Goal: Information Seeking & Learning: Learn about a topic

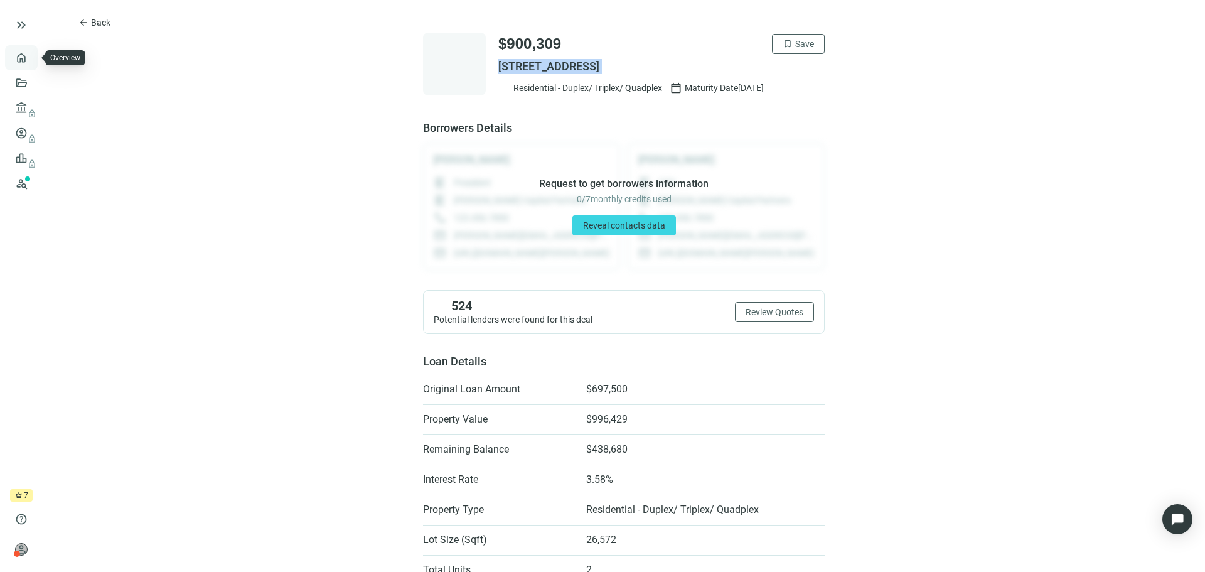
click at [31, 58] on link "Overview" at bounding box center [49, 58] width 37 height 10
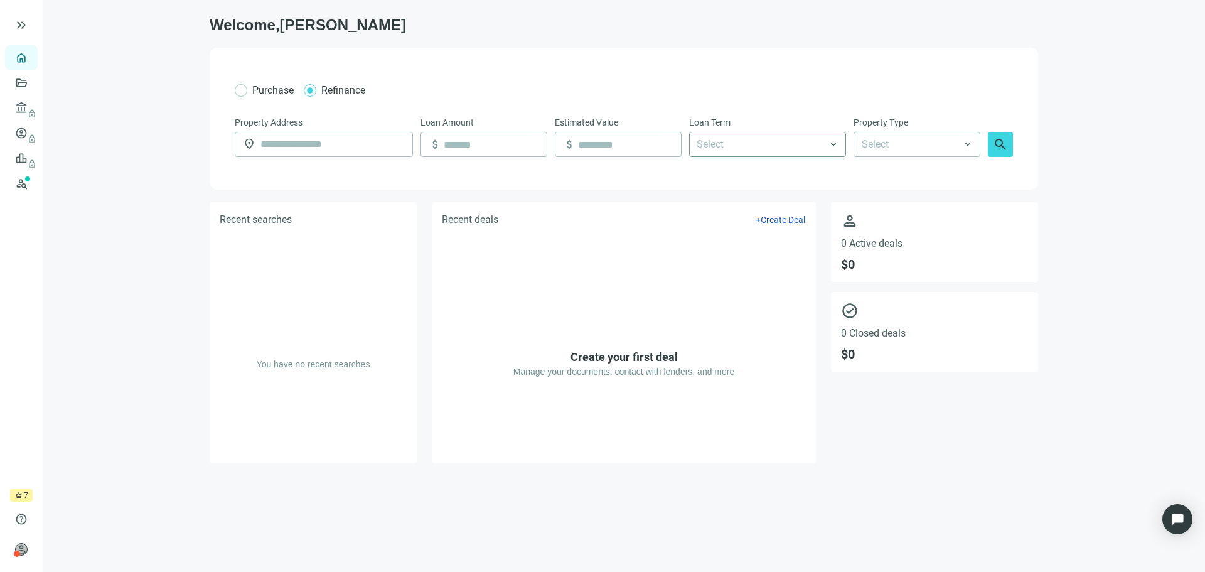
click at [785, 144] on div at bounding box center [761, 144] width 139 height 23
click at [726, 285] on div "30 Years" at bounding box center [768, 288] width 142 height 16
click at [945, 144] on input "search" at bounding box center [911, 144] width 99 height 24
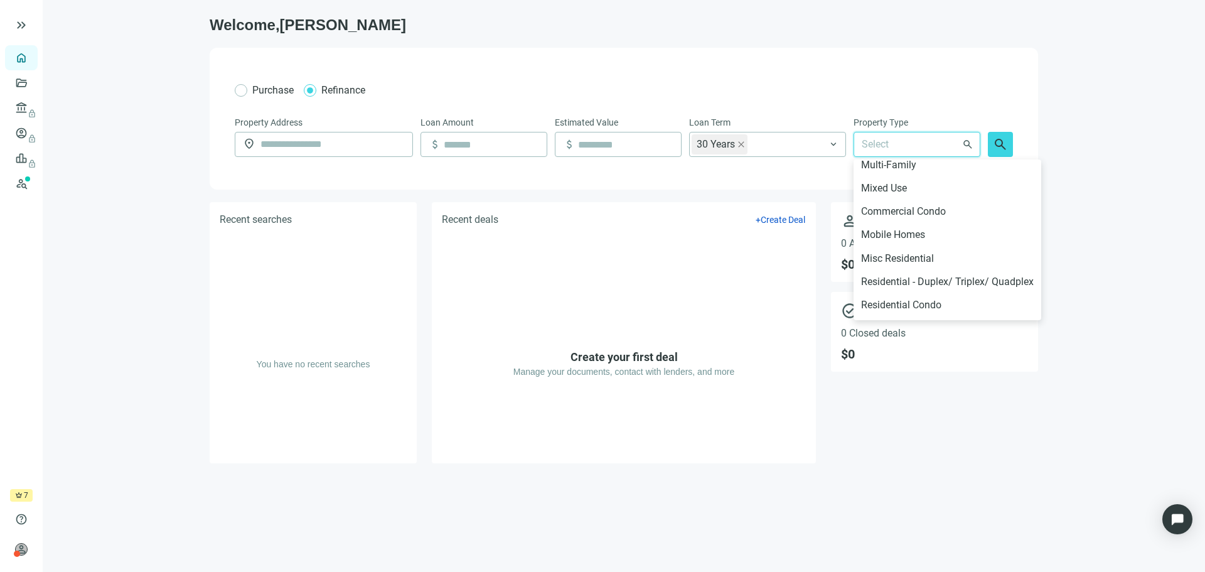
scroll to position [347, 0]
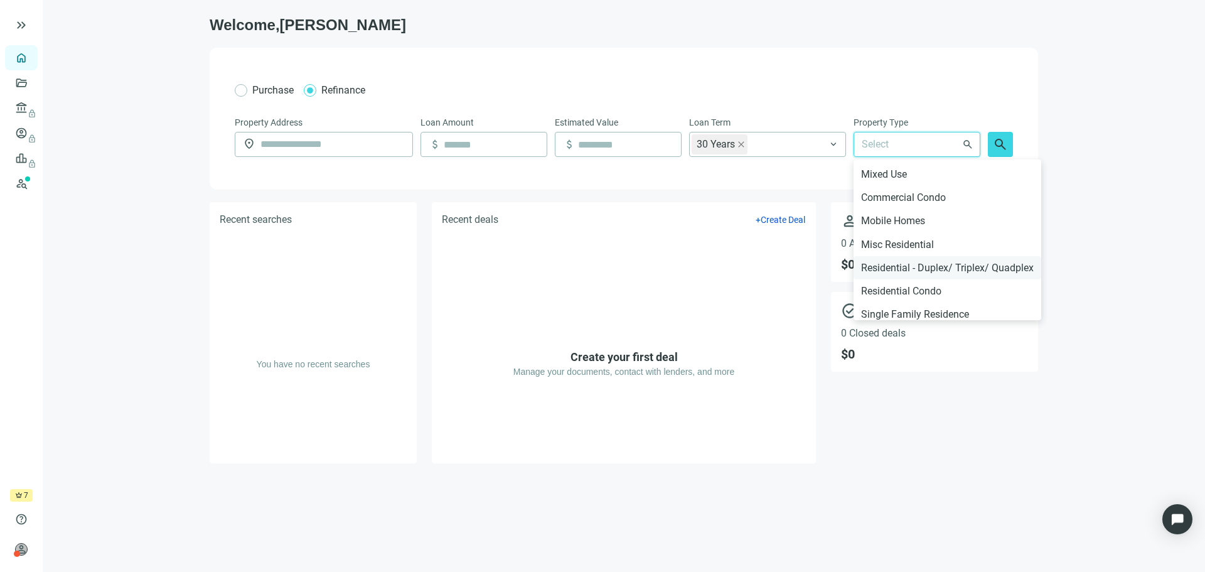
click at [910, 270] on div "Residential - Duplex/ Triplex/ Quadplex" at bounding box center [947, 268] width 173 height 16
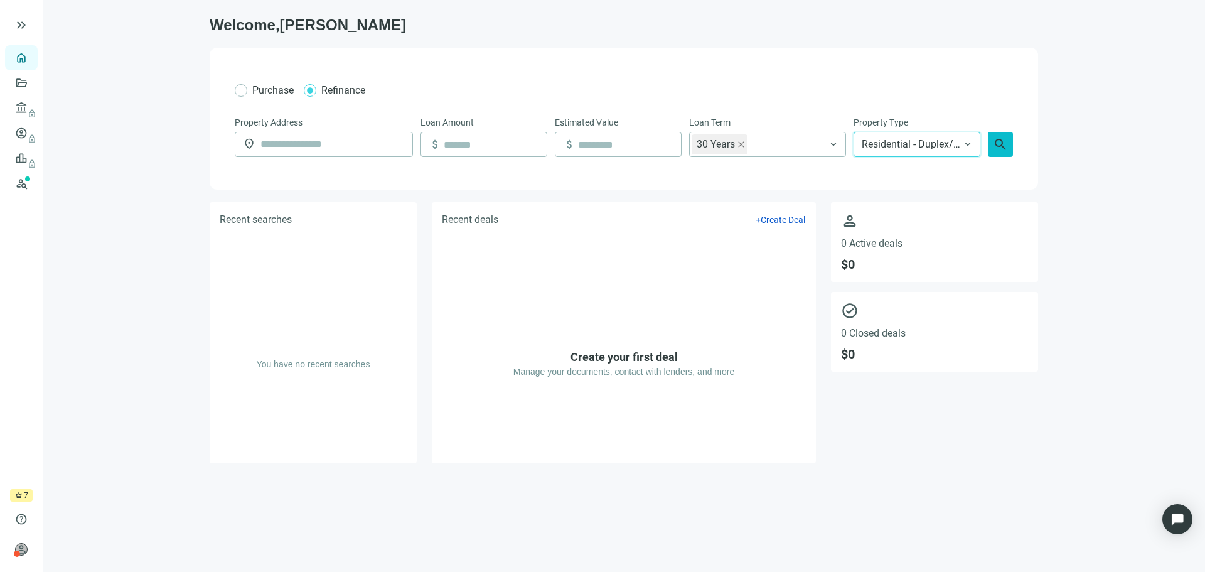
click at [1004, 144] on span "search" at bounding box center [1000, 144] width 15 height 15
click at [31, 138] on link "Borrowers lock" at bounding box center [51, 133] width 41 height 10
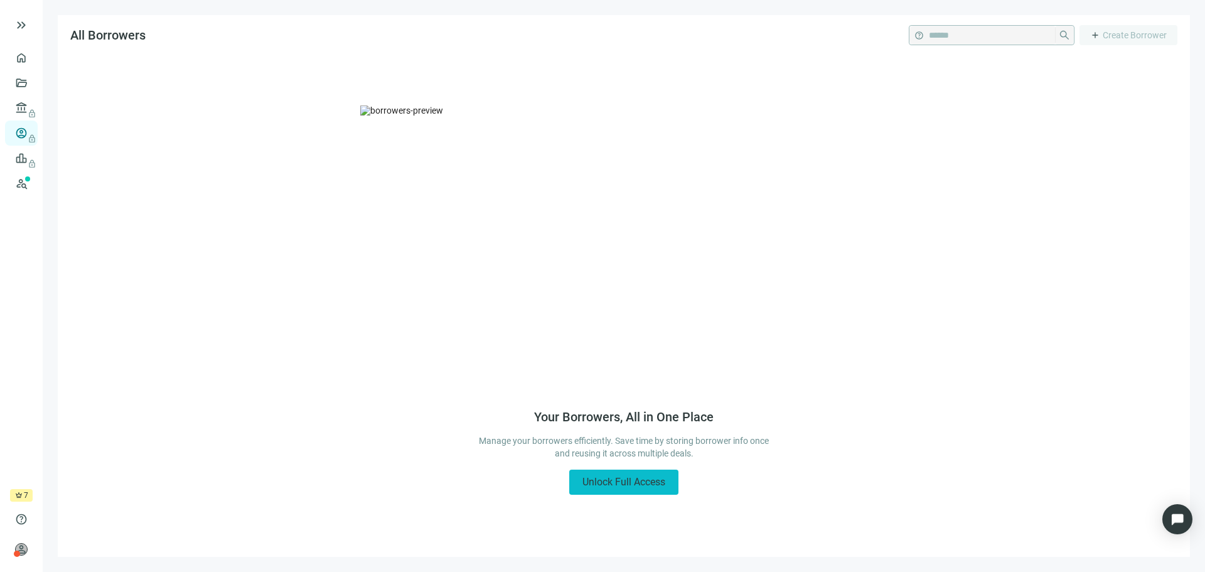
click at [635, 473] on button "Unlock Full Access" at bounding box center [623, 482] width 109 height 25
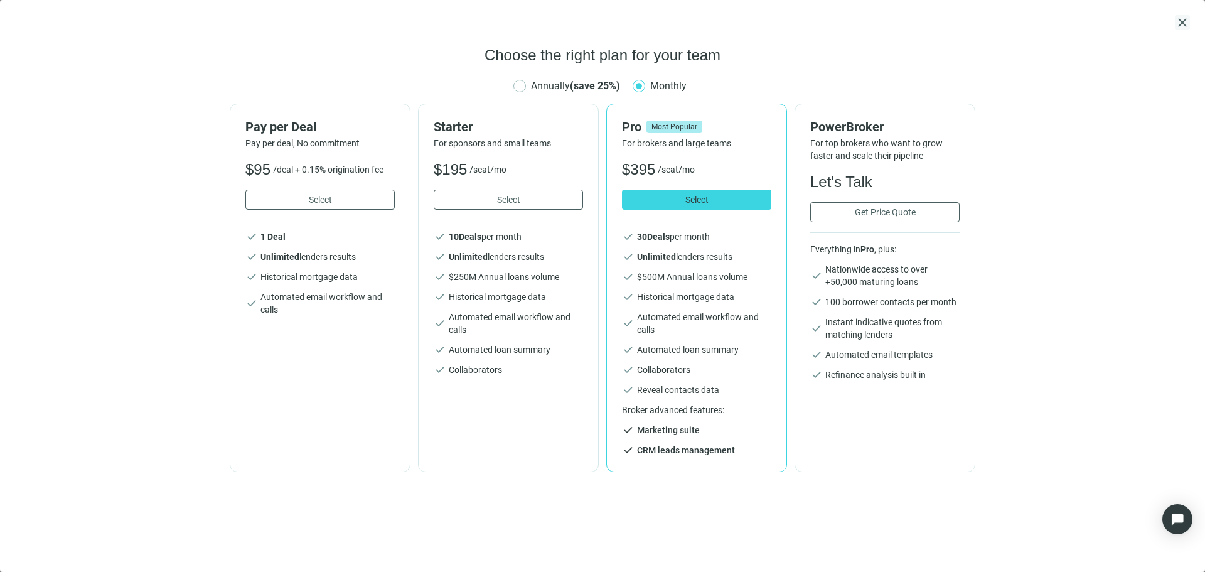
click at [1178, 24] on span "close" at bounding box center [1182, 22] width 15 height 15
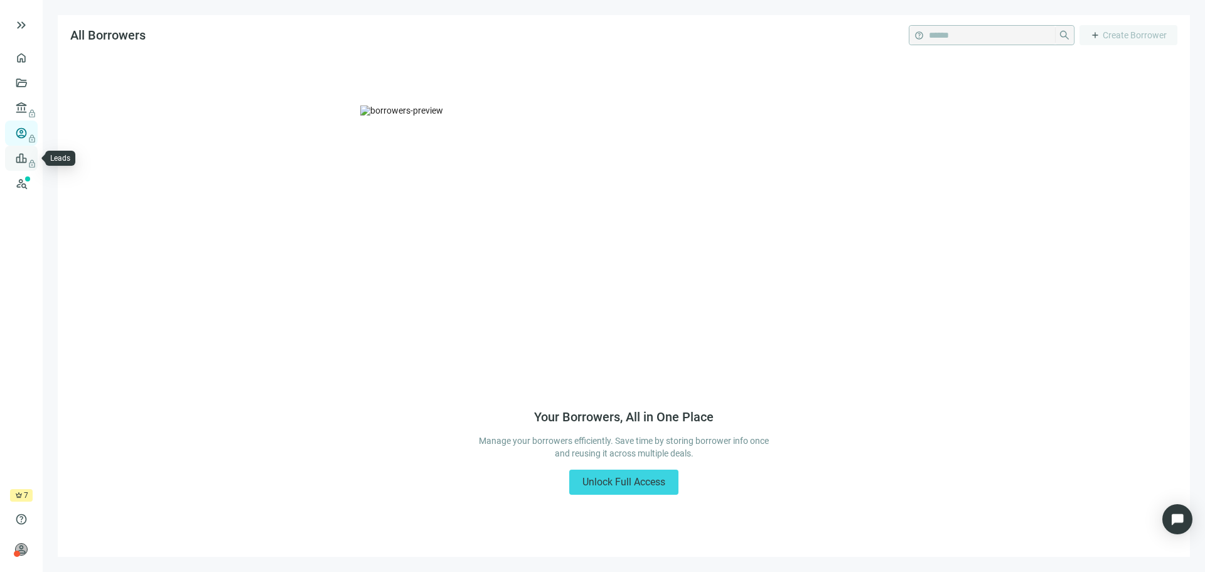
click at [23, 157] on span "lock" at bounding box center [23, 158] width 10 height 10
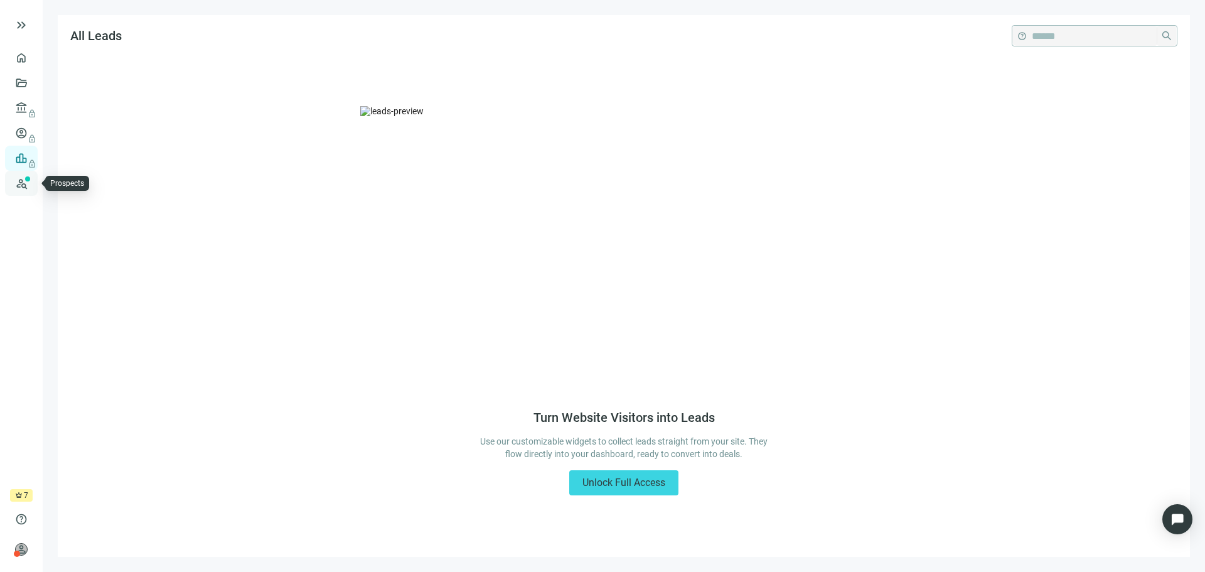
click at [31, 185] on link "Prospects New" at bounding box center [51, 183] width 40 height 25
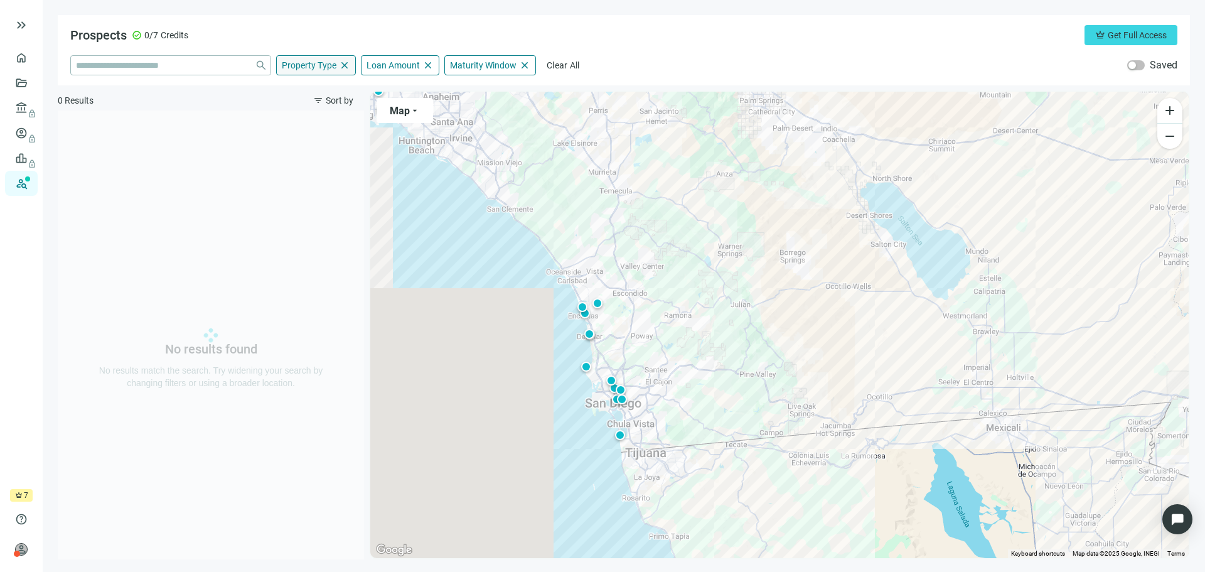
click at [343, 61] on span "close" at bounding box center [344, 65] width 11 height 11
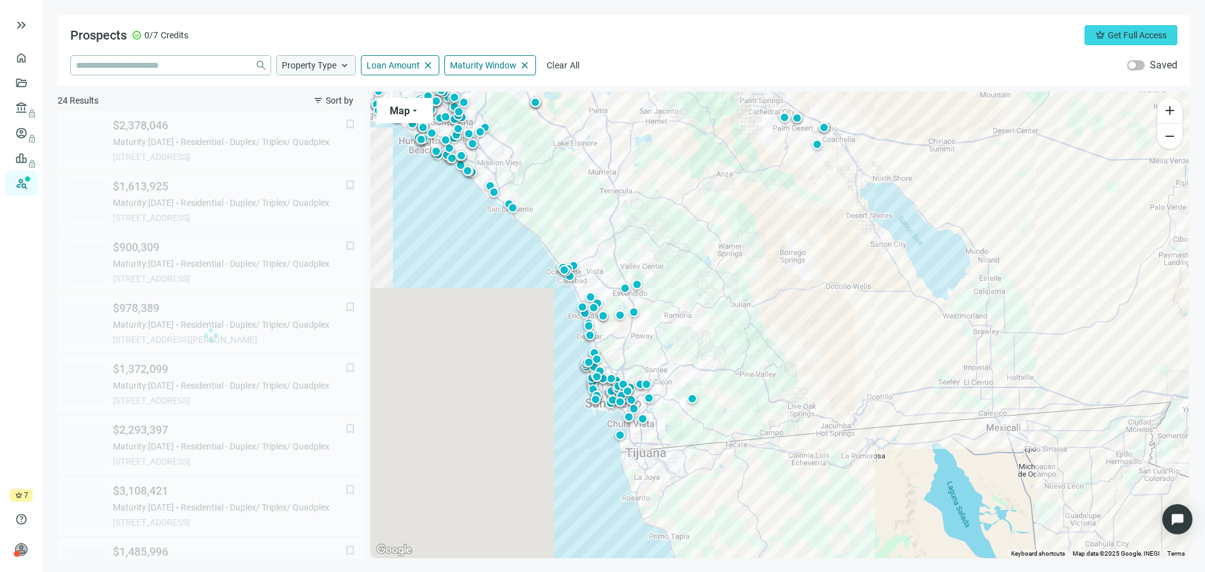
click at [339, 67] on span "keyboard_arrow_up" at bounding box center [344, 65] width 11 height 11
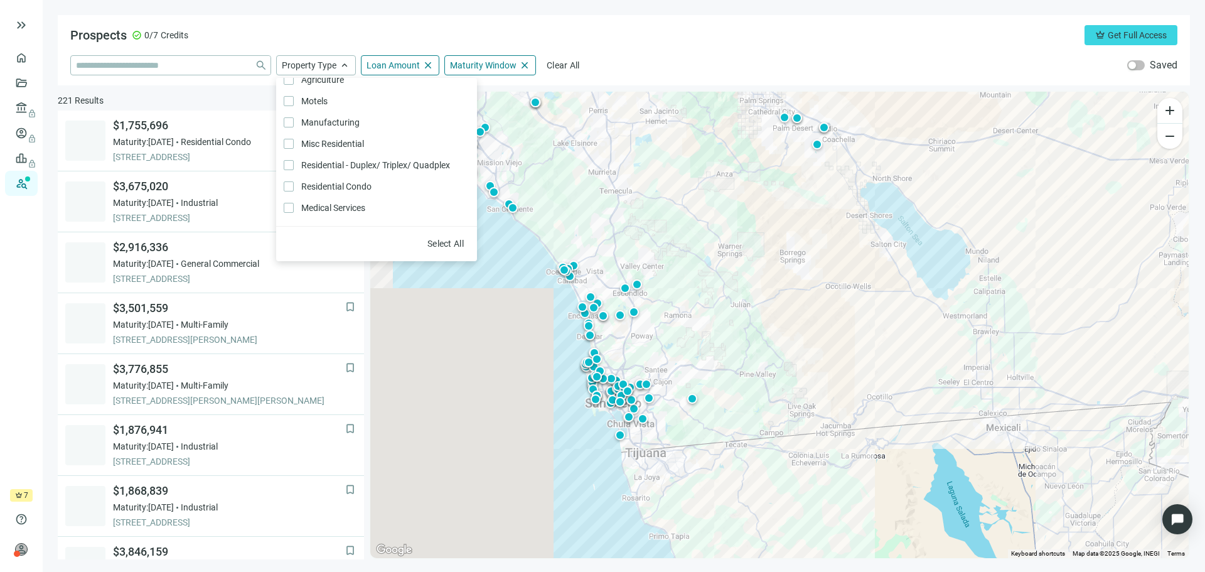
scroll to position [207, 0]
click at [329, 160] on span "Residential - Duplex/ Triplex/ Quadplex Only" at bounding box center [374, 165] width 161 height 14
click at [407, 60] on span "Loan Amount" at bounding box center [393, 65] width 53 height 11
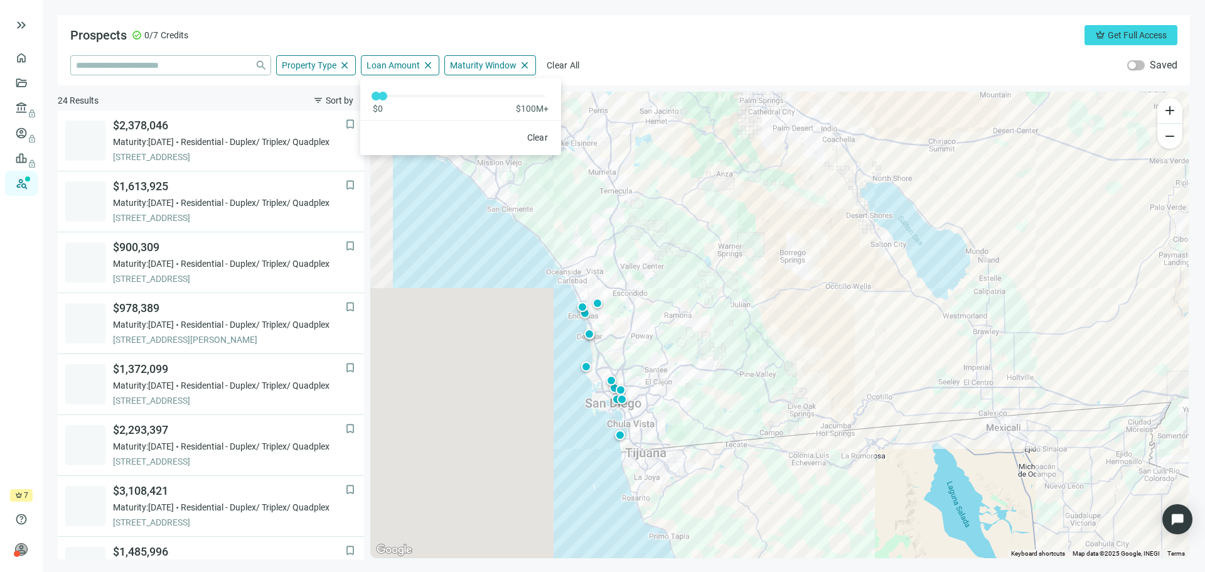
click at [530, 105] on span "$100M+" at bounding box center [532, 108] width 33 height 13
click at [382, 95] on div at bounding box center [381, 96] width 6 height 6
click at [502, 70] on span "Maturity Window" at bounding box center [483, 65] width 67 height 11
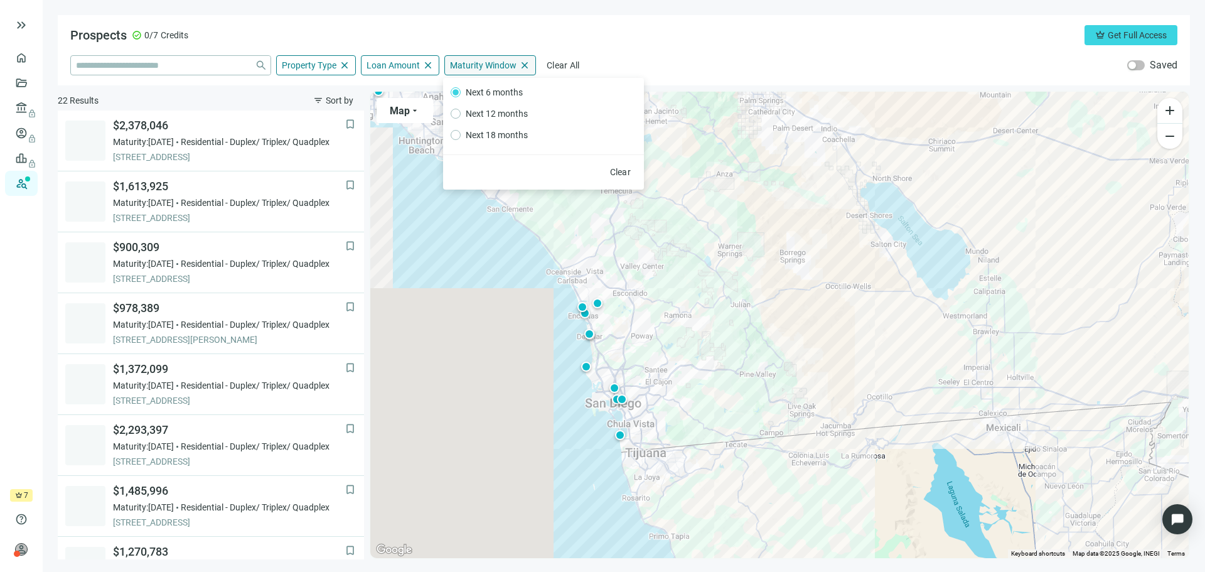
click at [492, 63] on span "Maturity Window" at bounding box center [483, 65] width 67 height 11
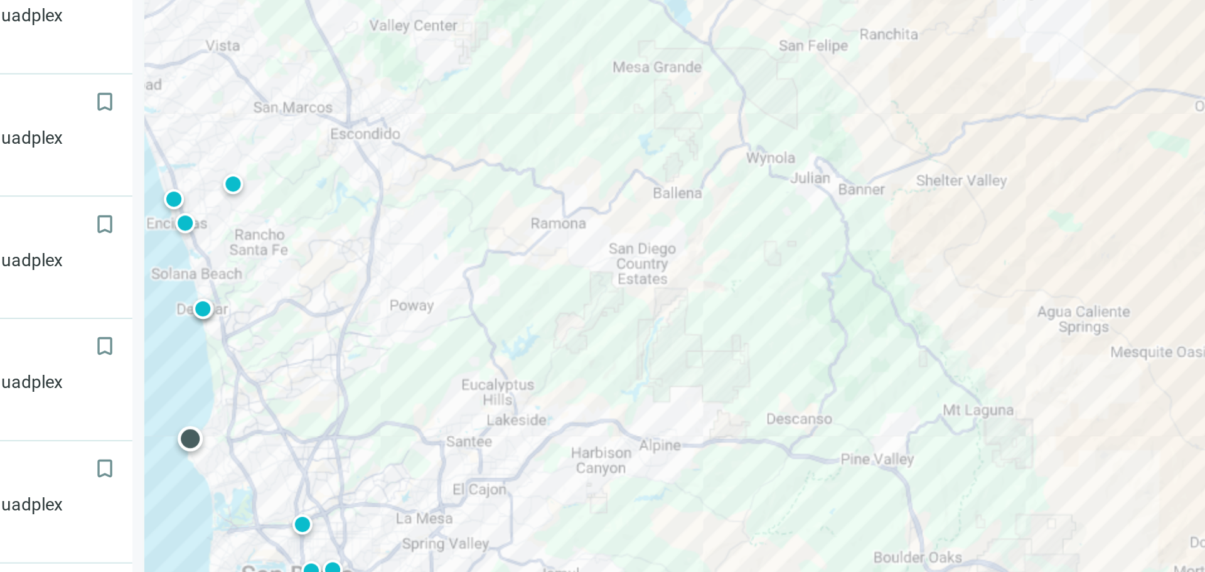
scroll to position [1, 0]
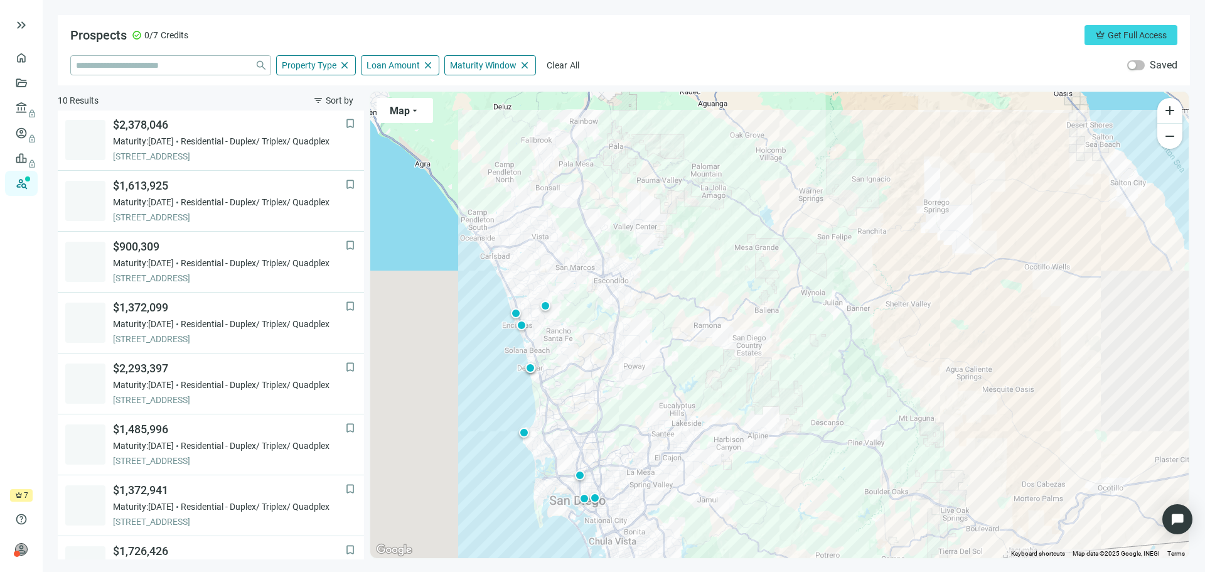
drag, startPoint x: 422, startPoint y: 367, endPoint x: 586, endPoint y: 387, distance: 165.7
click at [586, 387] on div "To activate drag with keyboard, press Alt + Enter. Once in keyboard drag state,…" at bounding box center [779, 325] width 819 height 466
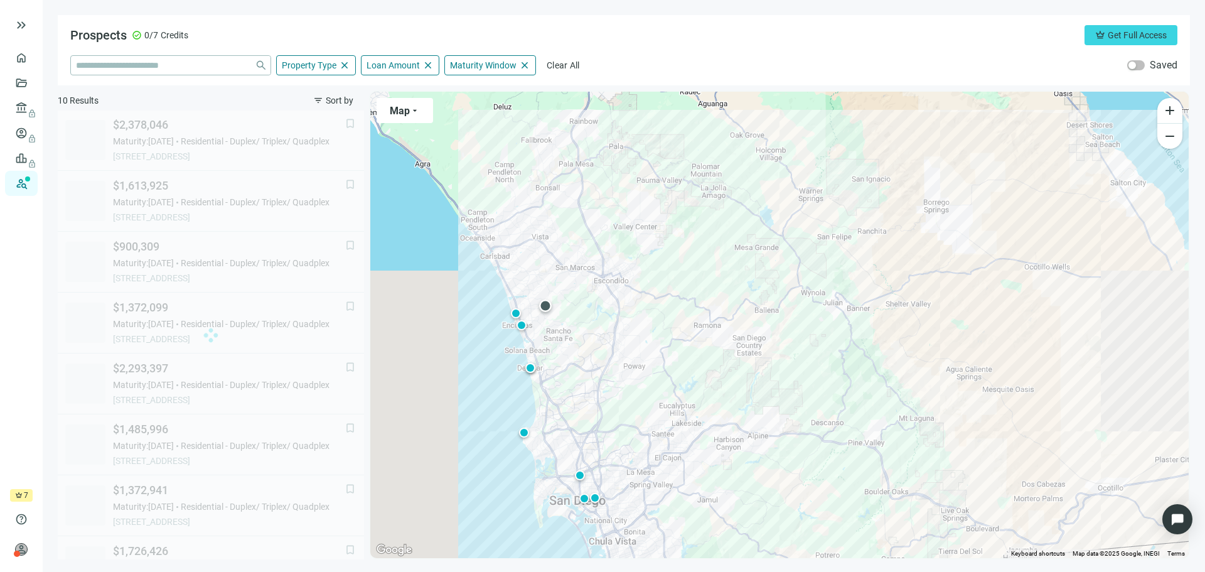
click at [546, 309] on div at bounding box center [545, 305] width 13 height 13
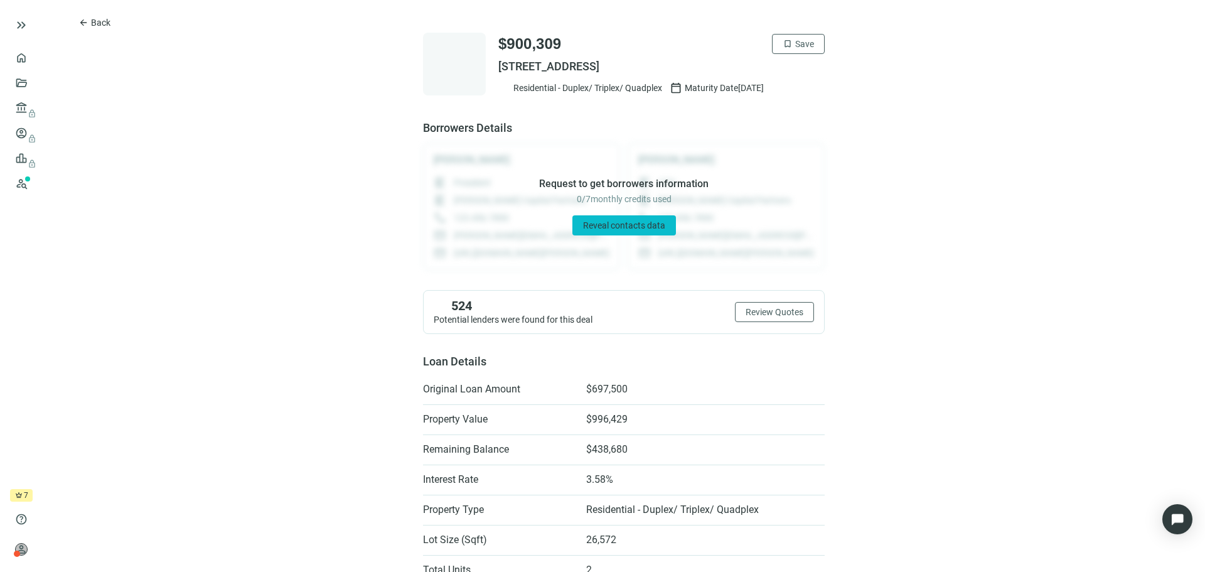
click at [630, 223] on span "Reveal contacts data" at bounding box center [624, 225] width 82 height 10
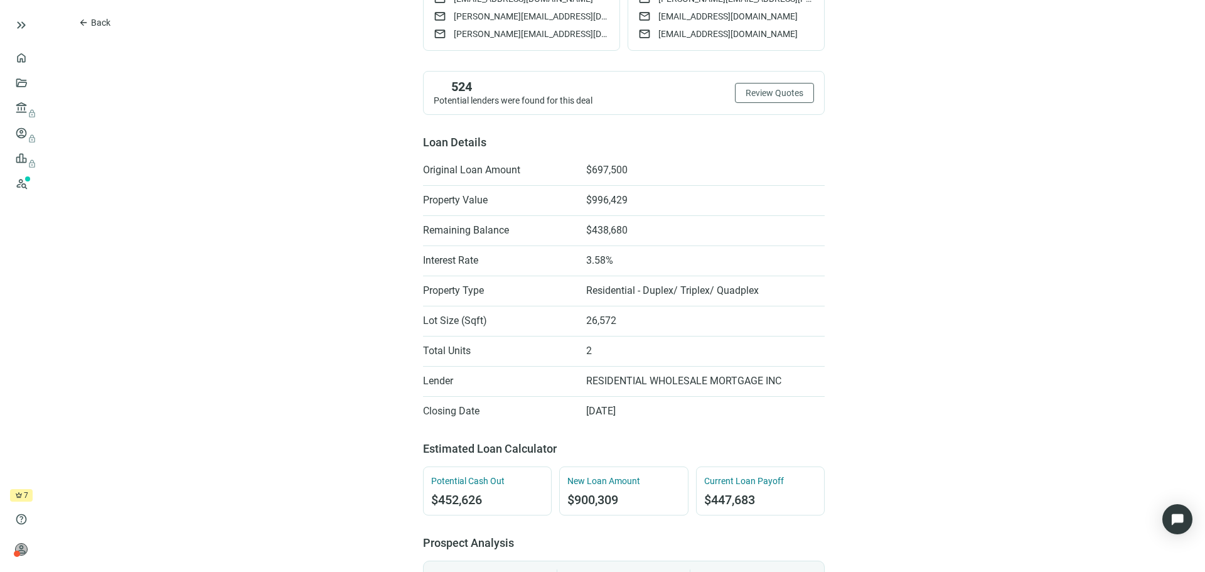
scroll to position [293, 0]
